Goal: Transaction & Acquisition: Book appointment/travel/reservation

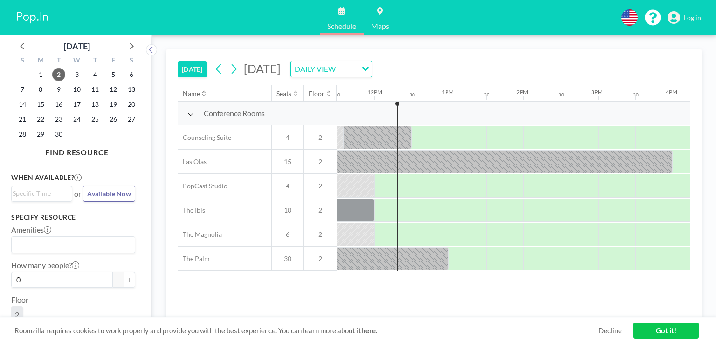
scroll to position [0, 858]
click at [96, 90] on span "11" at bounding box center [95, 89] width 13 height 13
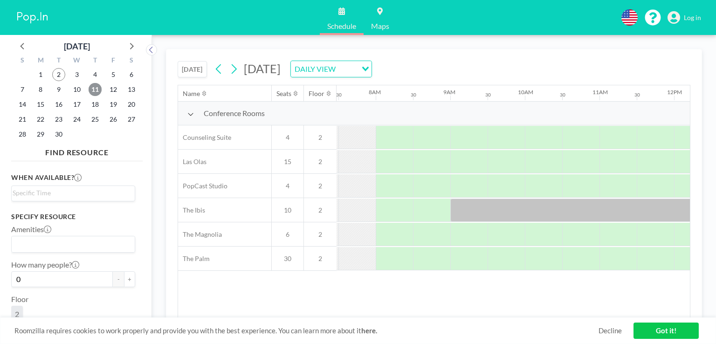
scroll to position [0, 560]
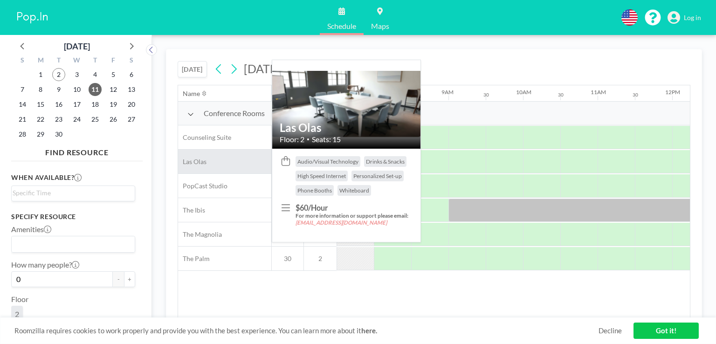
click at [195, 161] on span "Las Olas" at bounding box center [192, 162] width 28 height 8
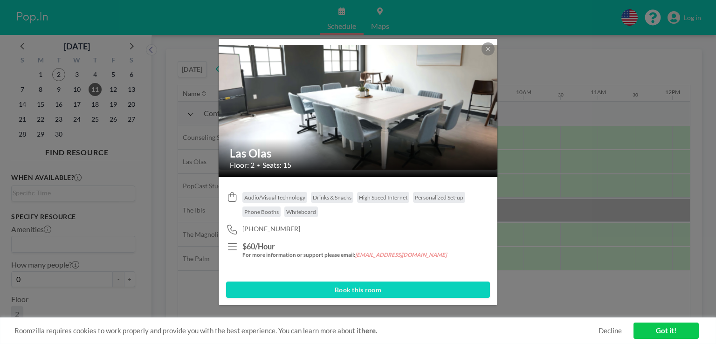
click at [375, 292] on button "Book this room" at bounding box center [358, 290] width 264 height 16
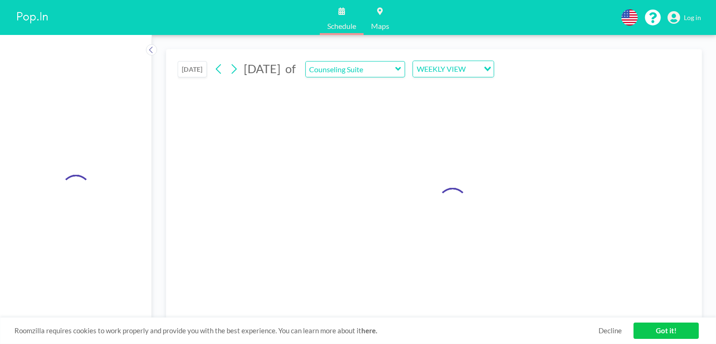
type input "Las Olas"
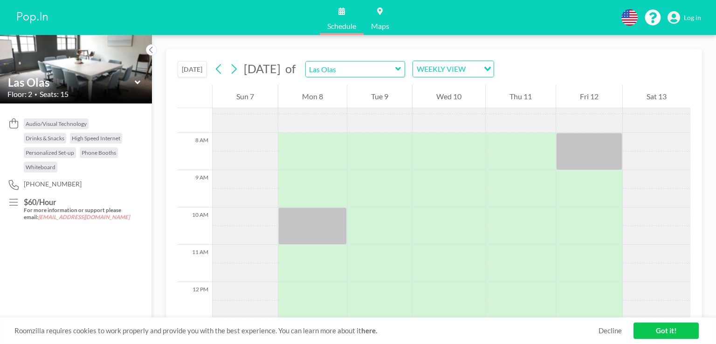
scroll to position [280, 0]
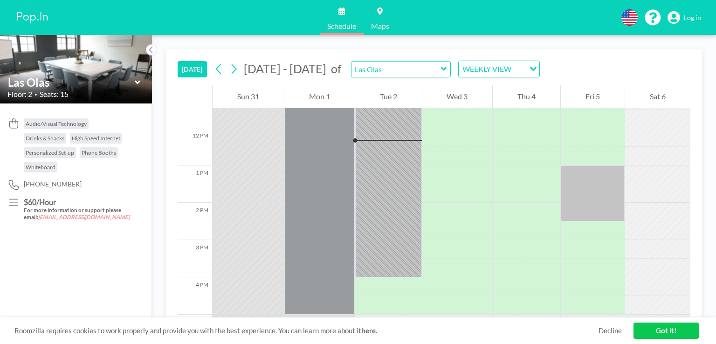
scroll to position [429, 0]
click at [149, 51] on icon at bounding box center [151, 49] width 6 height 9
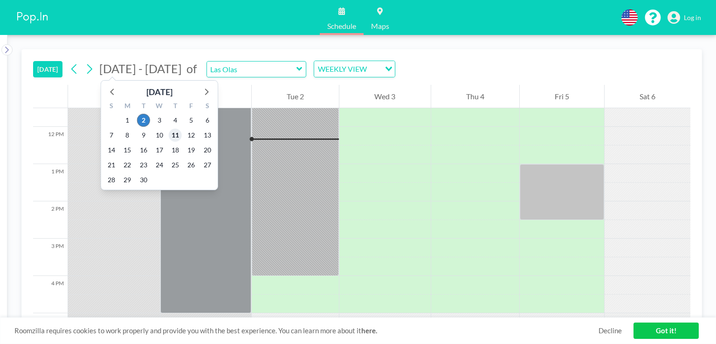
click at [176, 137] on span "11" at bounding box center [175, 135] width 13 height 13
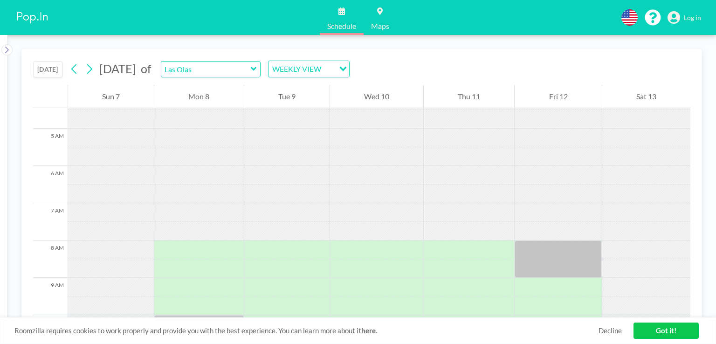
scroll to position [140, 0]
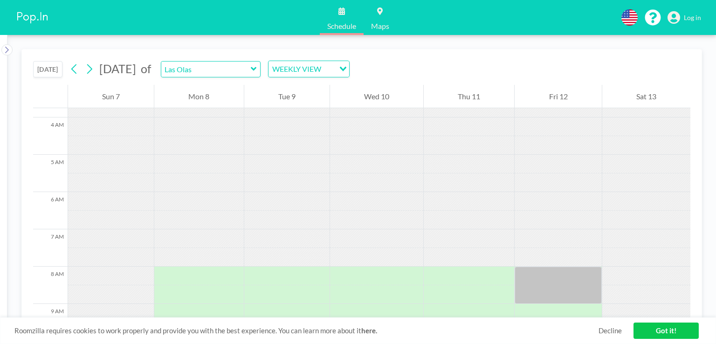
click at [50, 67] on button "[DATE]" at bounding box center [47, 69] width 29 height 16
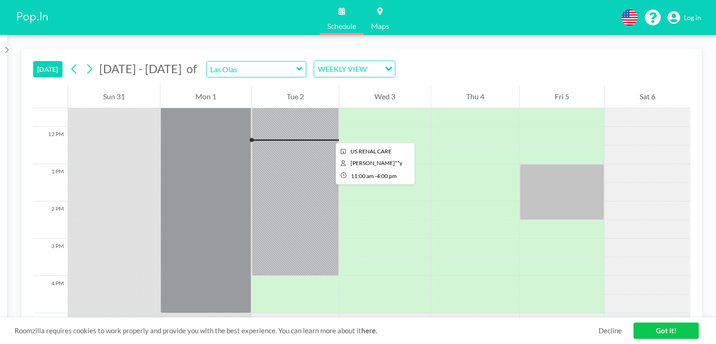
scroll to position [476, 0]
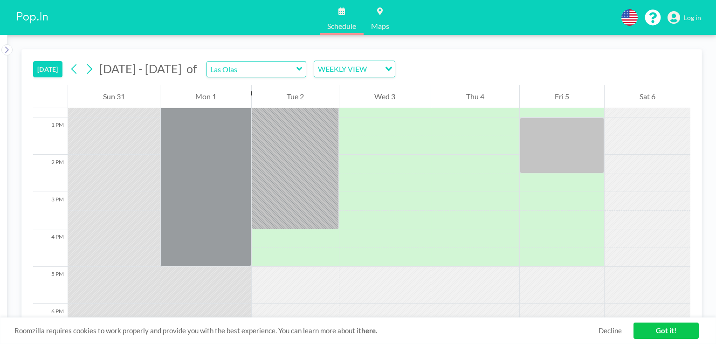
click at [664, 330] on link "Got it!" at bounding box center [666, 331] width 65 height 16
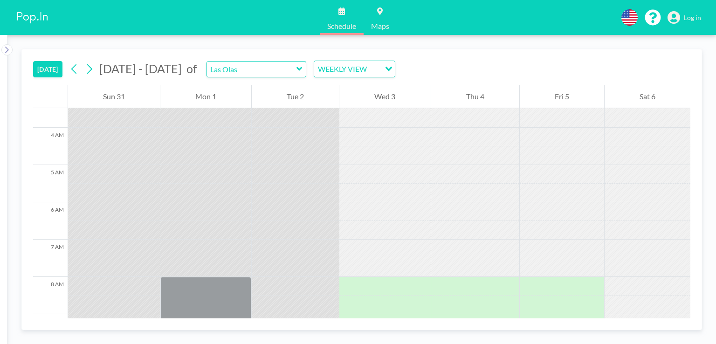
scroll to position [0, 0]
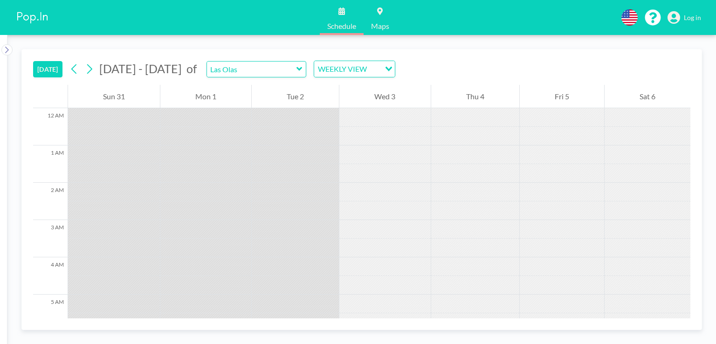
click at [340, 7] on icon at bounding box center [342, 10] width 7 height 7
click at [370, 68] on input "Search for option" at bounding box center [375, 69] width 10 height 12
click at [6, 49] on icon at bounding box center [7, 49] width 6 height 9
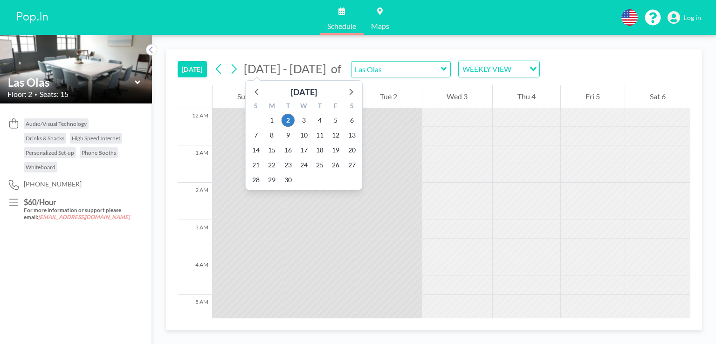
click at [295, 67] on span "[DATE] - [DATE]" at bounding box center [285, 69] width 83 height 14
click at [322, 136] on span "11" at bounding box center [319, 135] width 13 height 13
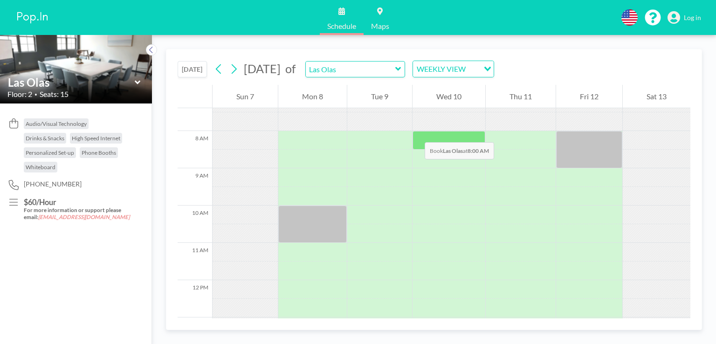
scroll to position [280, 0]
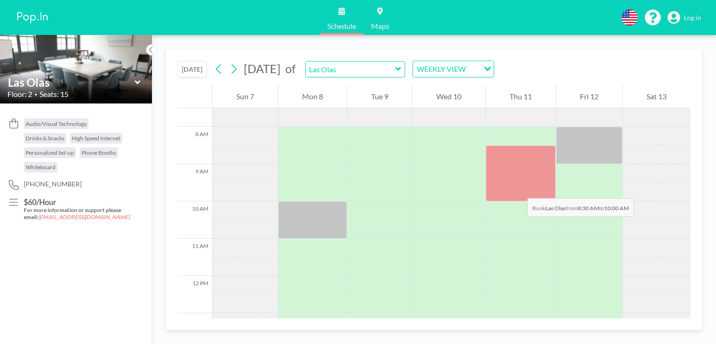
drag, startPoint x: 517, startPoint y: 157, endPoint x: 518, endPoint y: 189, distance: 31.7
click at [518, 189] on div at bounding box center [521, 174] width 70 height 56
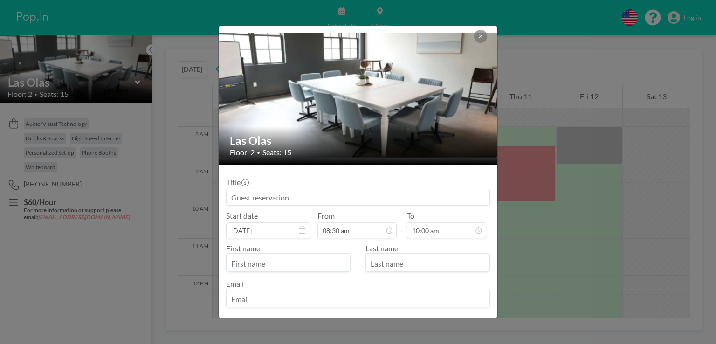
drag, startPoint x: 294, startPoint y: 196, endPoint x: 253, endPoint y: 197, distance: 41.1
click at [253, 197] on input at bounding box center [358, 197] width 263 height 16
type input "LEAP Meeting"
click at [264, 264] on input "text" at bounding box center [289, 264] width 124 height 16
type input "Kim"
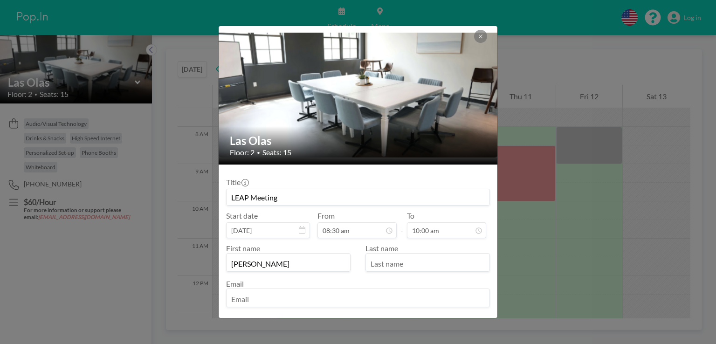
click at [382, 264] on input "text" at bounding box center [428, 264] width 124 height 16
type input "Watson"
click at [351, 296] on input "email" at bounding box center [358, 299] width 263 height 16
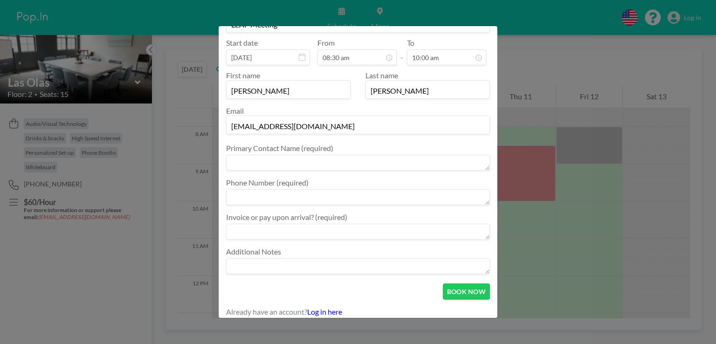
scroll to position [178, 0]
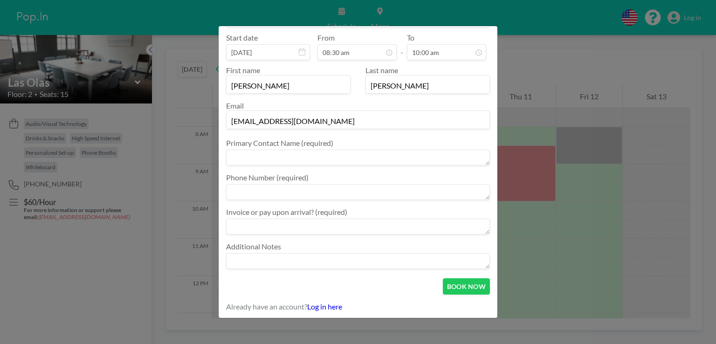
type input "kwatson@jkandlmedia.com"
click at [312, 159] on textarea at bounding box center [358, 158] width 264 height 16
type textarea "Kim Watson"
click at [303, 189] on textarea at bounding box center [358, 192] width 264 height 16
type textarea "770-557-9440"
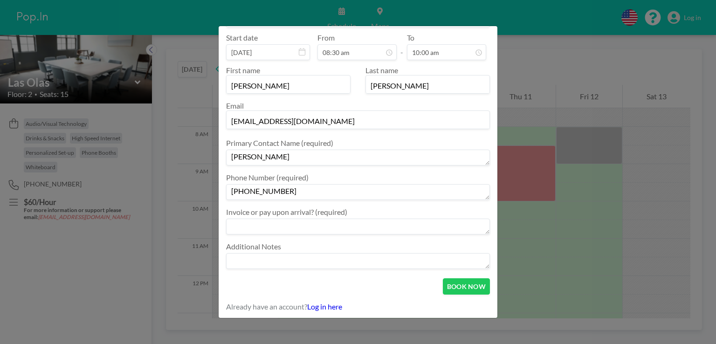
click at [291, 229] on textarea at bounding box center [358, 227] width 264 height 16
click at [381, 224] on textarea at bounding box center [358, 227] width 264 height 16
type textarea "Pay Upon Arrival"
click at [376, 260] on textarea at bounding box center [358, 261] width 264 height 16
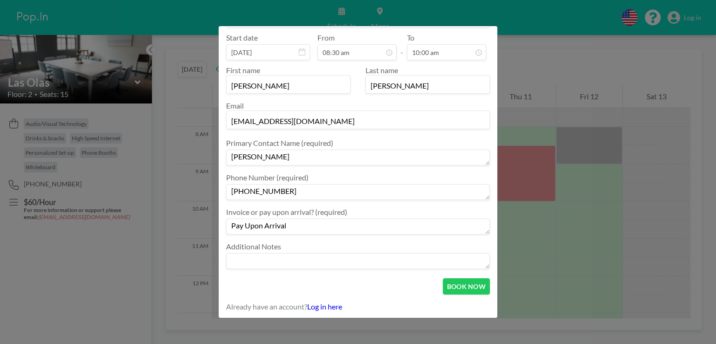
click at [376, 260] on textarea at bounding box center [358, 261] width 264 height 16
click at [454, 286] on button "BOOK NOW" at bounding box center [466, 286] width 47 height 16
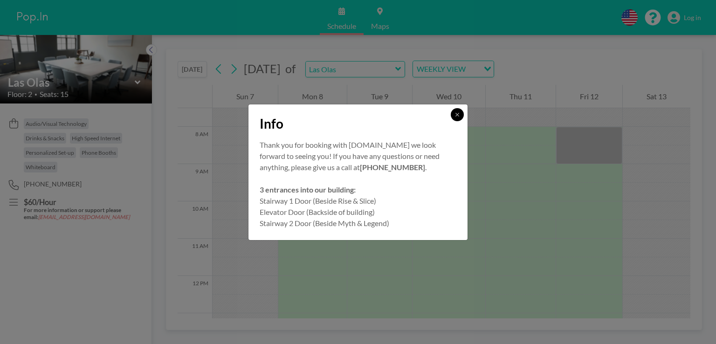
click at [458, 114] on icon at bounding box center [457, 114] width 3 height 3
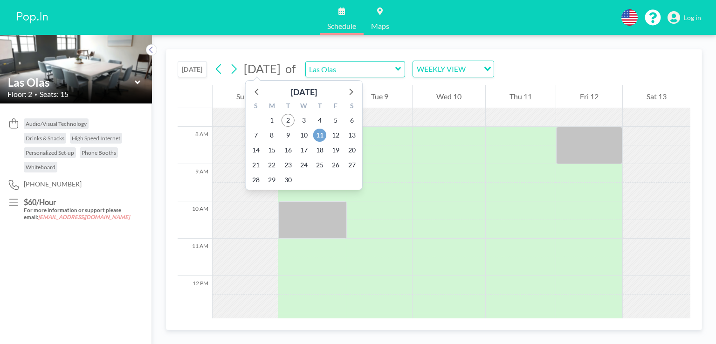
click at [320, 135] on span "11" at bounding box center [319, 135] width 13 height 13
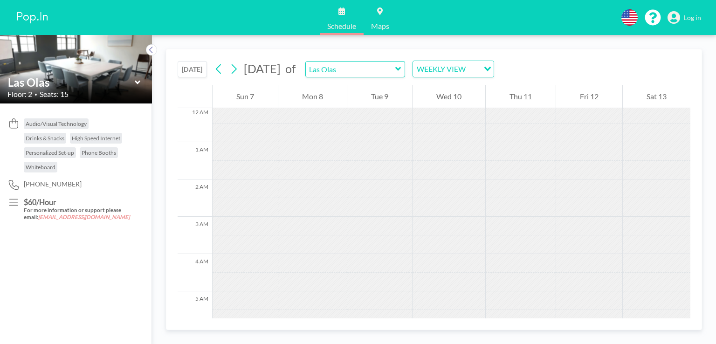
scroll to position [0, 0]
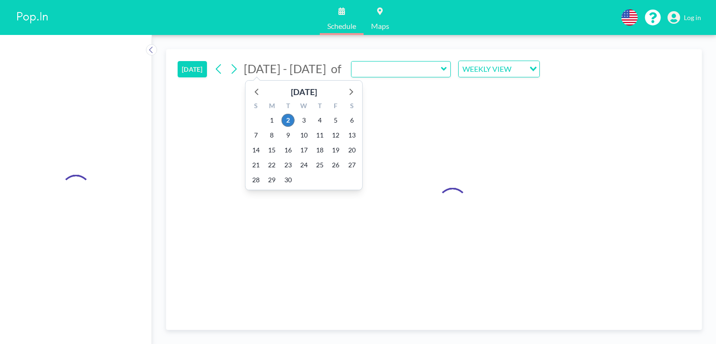
type input "Las Olas"
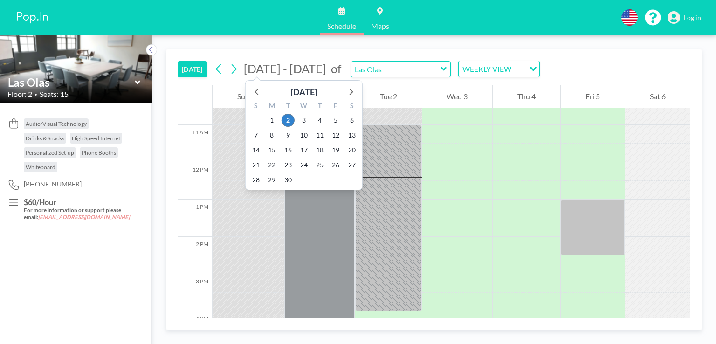
scroll to position [429, 0]
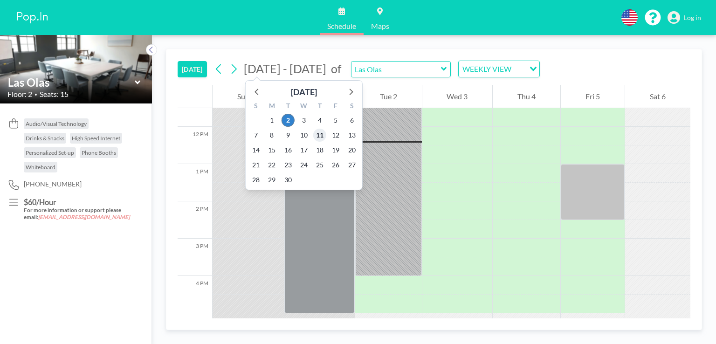
click at [318, 136] on span "11" at bounding box center [319, 135] width 13 height 13
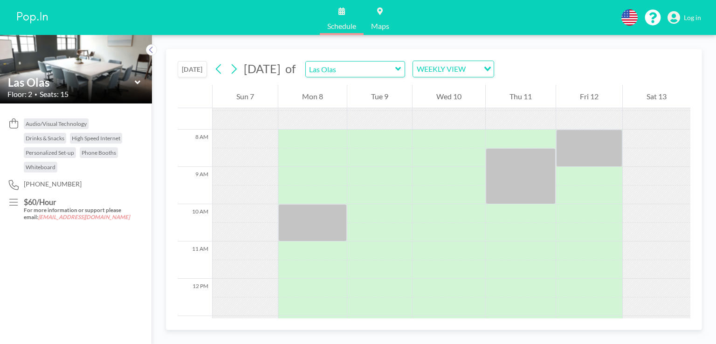
scroll to position [280, 0]
